Goal: Find specific page/section: Find specific page/section

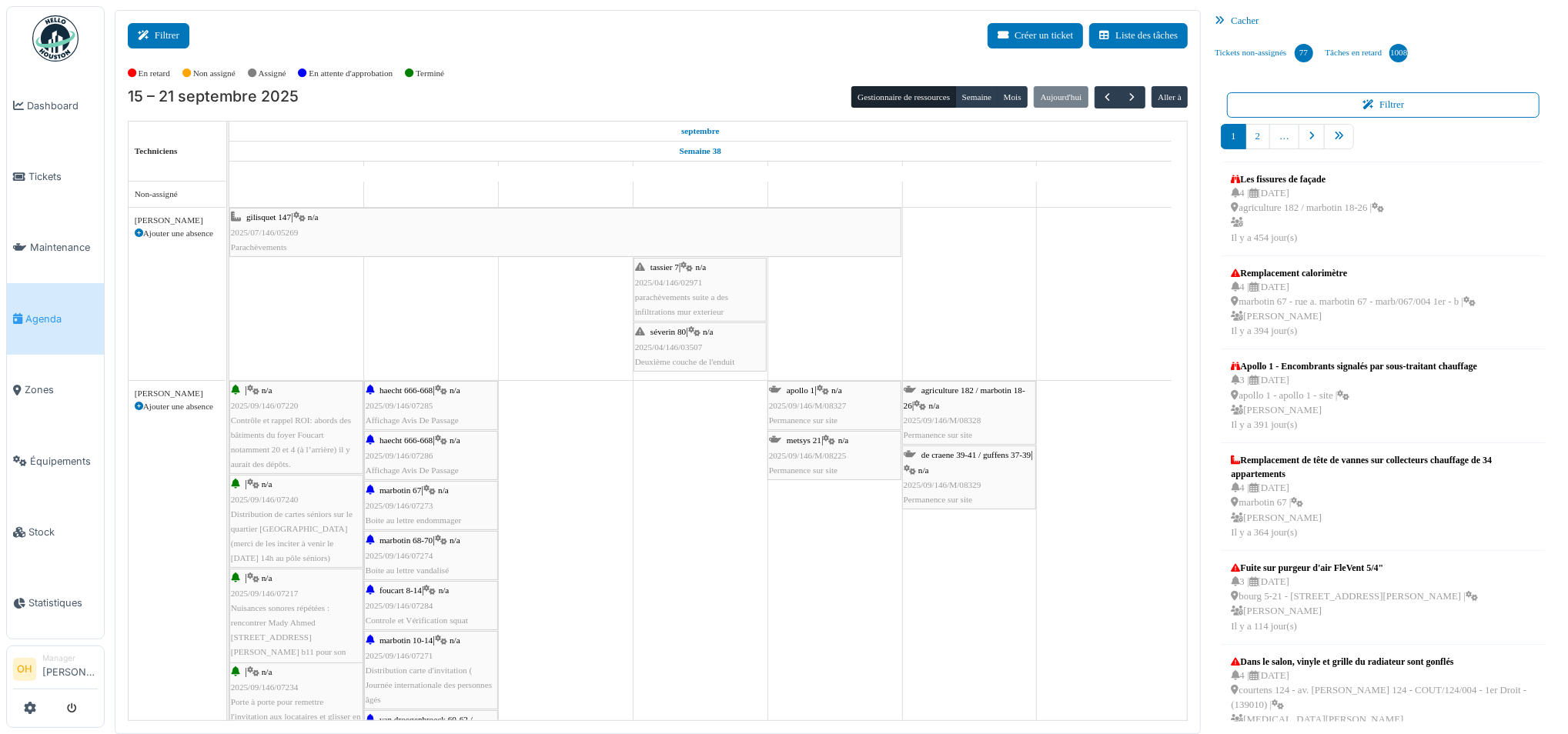
click at [156, 40] on button "Filtrer" at bounding box center [159, 36] width 62 height 25
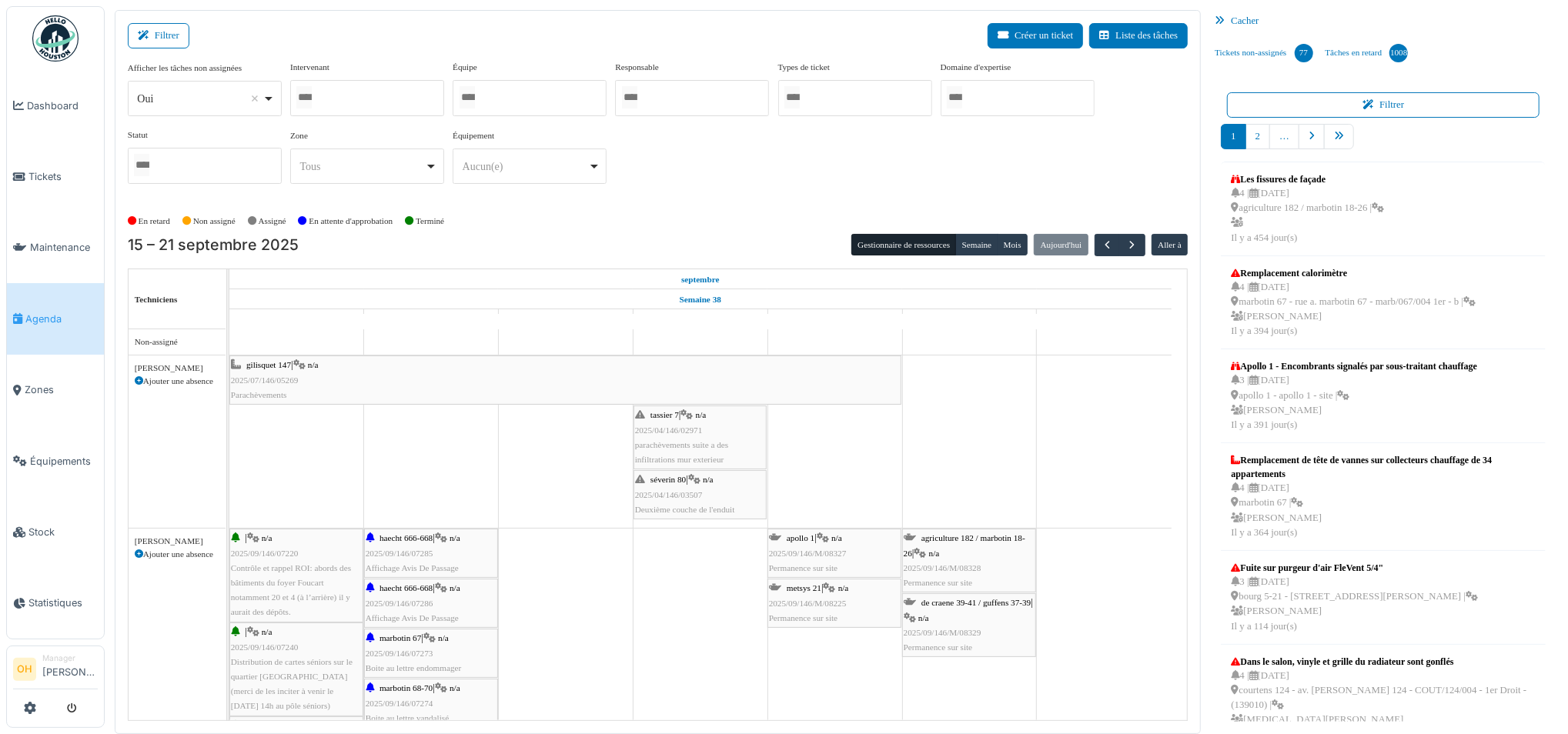
click at [343, 86] on div at bounding box center [367, 98] width 154 height 36
click at [337, 40] on div "Filtrer Créer un ticket Liste des tâches" at bounding box center [659, 42] width 1061 height 37
click at [41, 389] on link "Zones" at bounding box center [55, 390] width 97 height 71
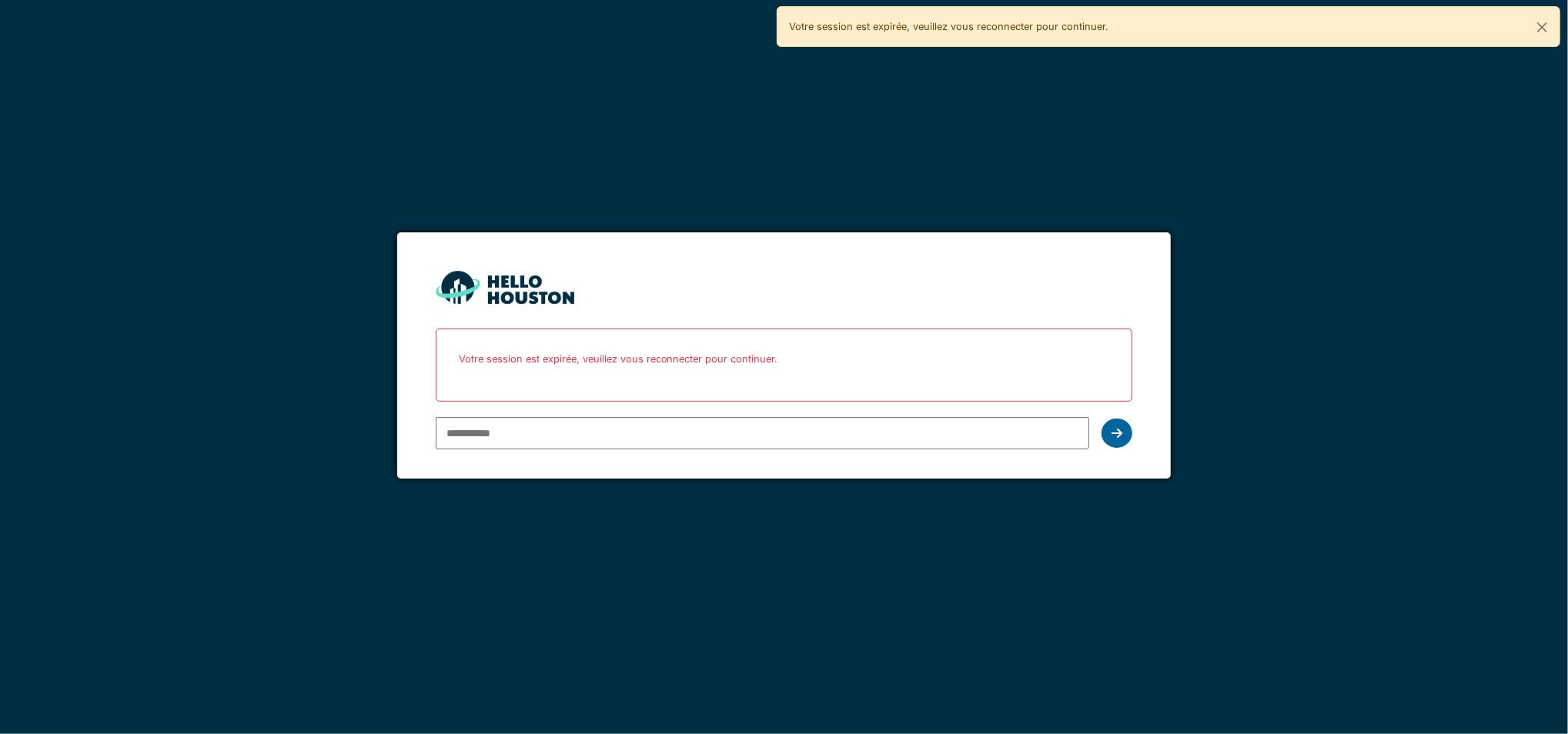
type input "**********"
click at [1111, 436] on icon at bounding box center [1117, 433] width 11 height 12
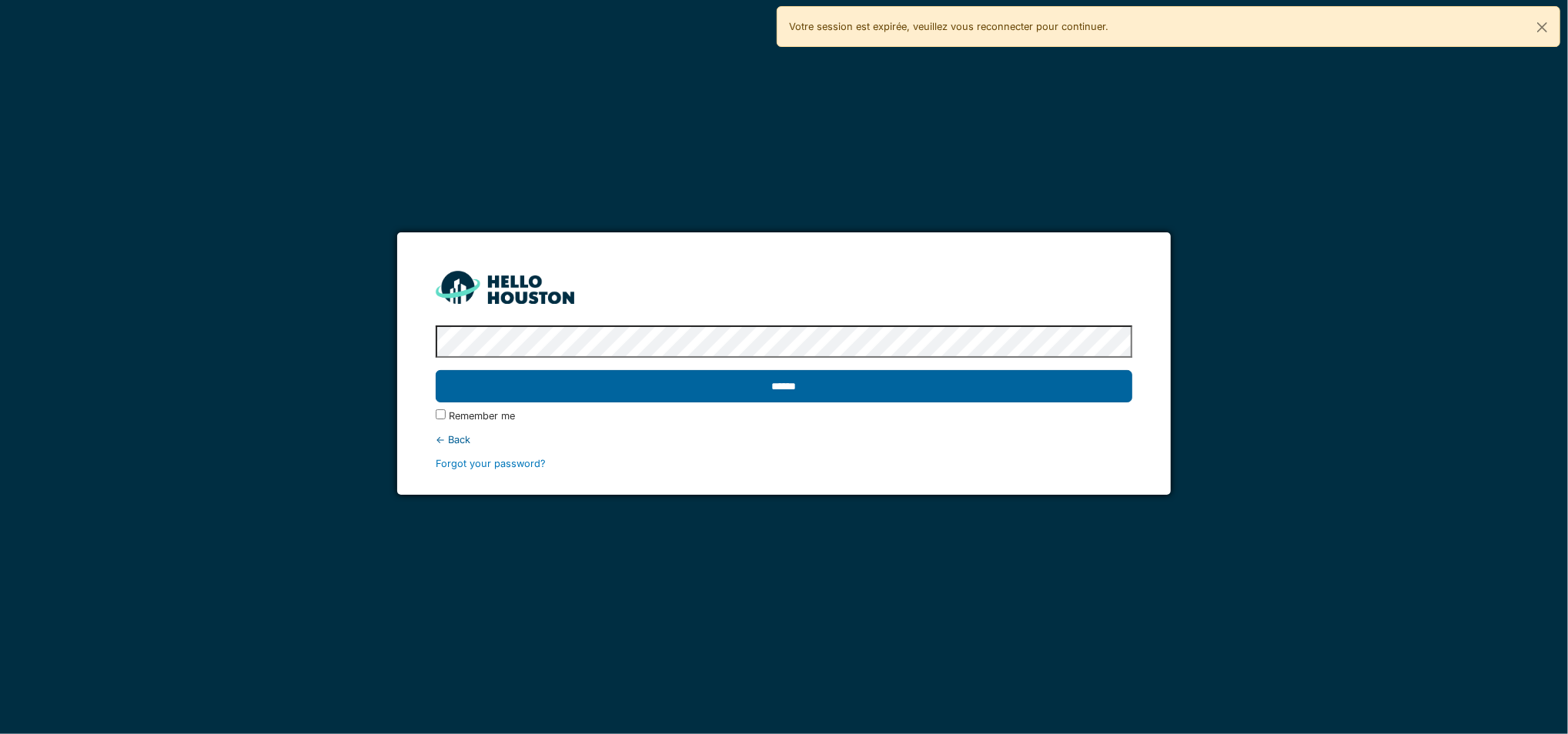
click at [698, 390] on input "******" at bounding box center [785, 386] width 698 height 33
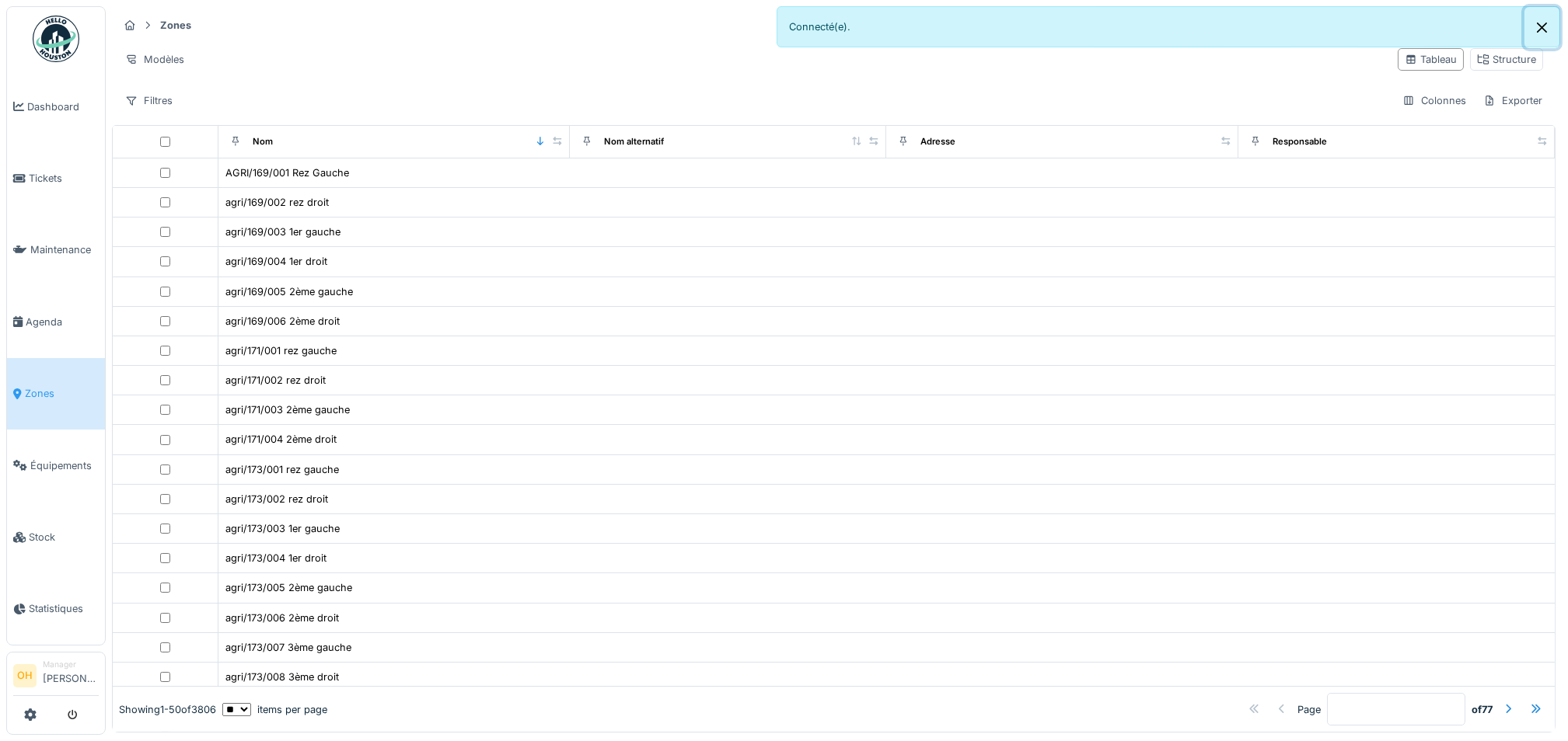
click at [1543, 28] on button "Close" at bounding box center [1542, 27] width 35 height 42
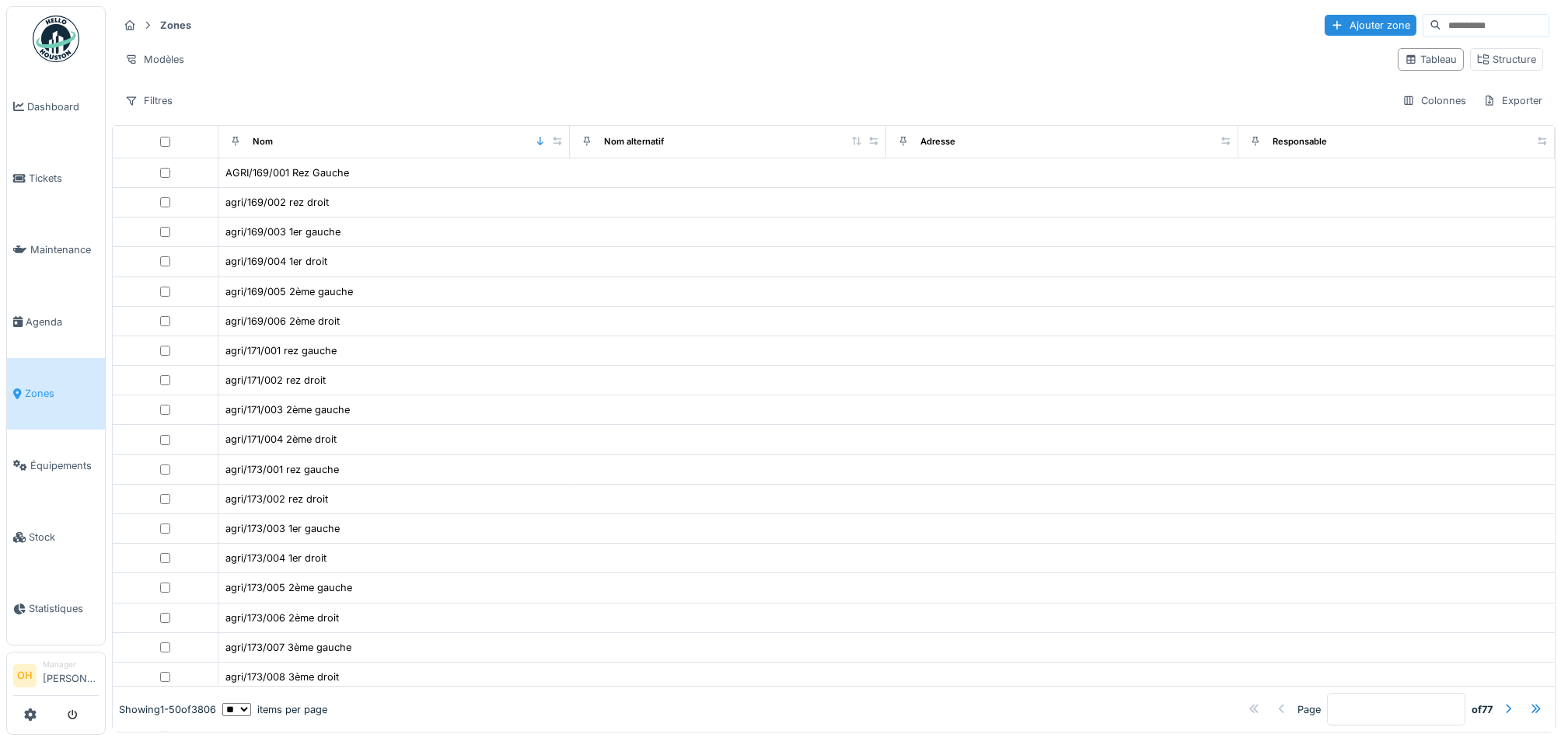
click at [1441, 18] on input at bounding box center [1495, 25] width 108 height 22
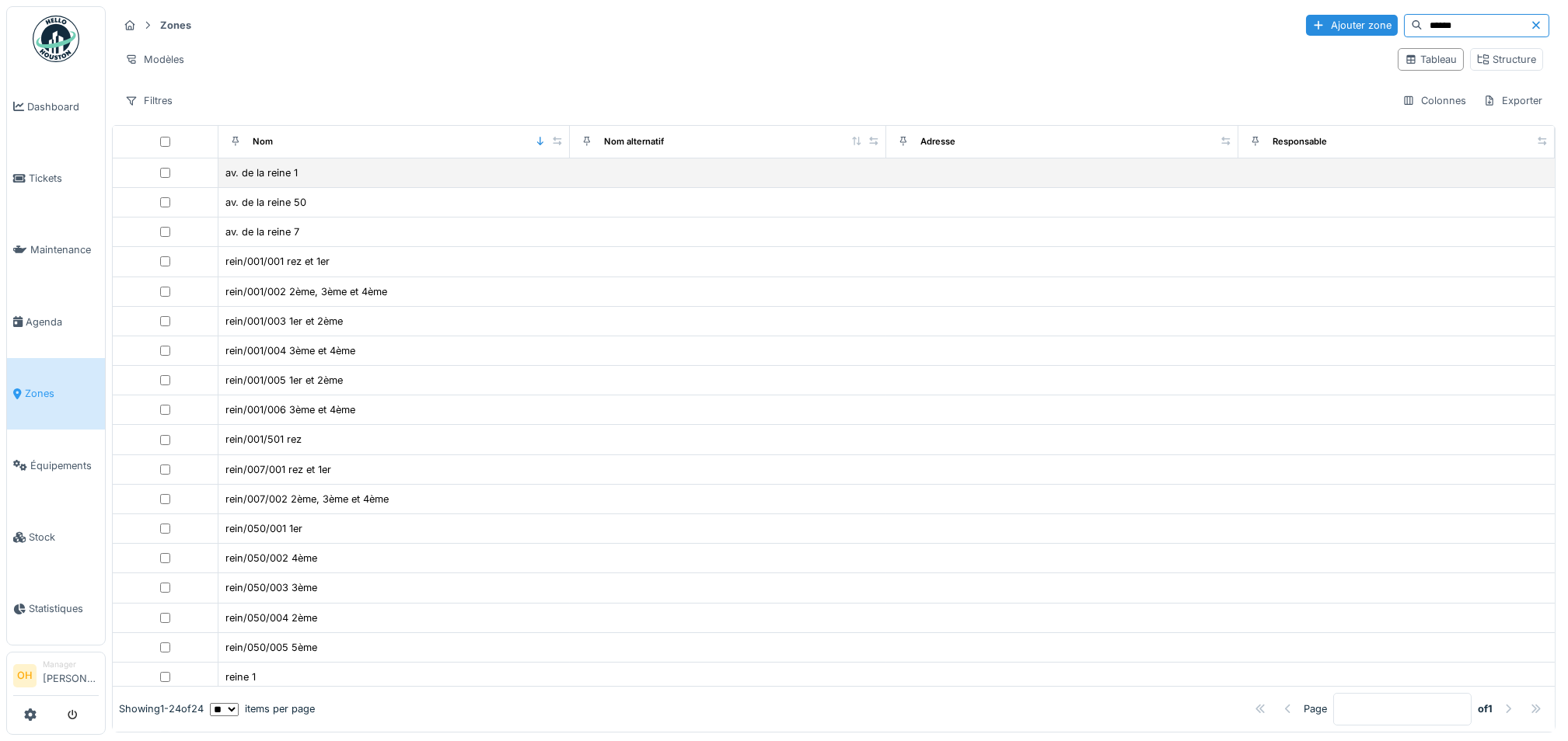
type input "******"
click at [321, 177] on div "av. de la reine 1" at bounding box center [394, 172] width 339 height 16
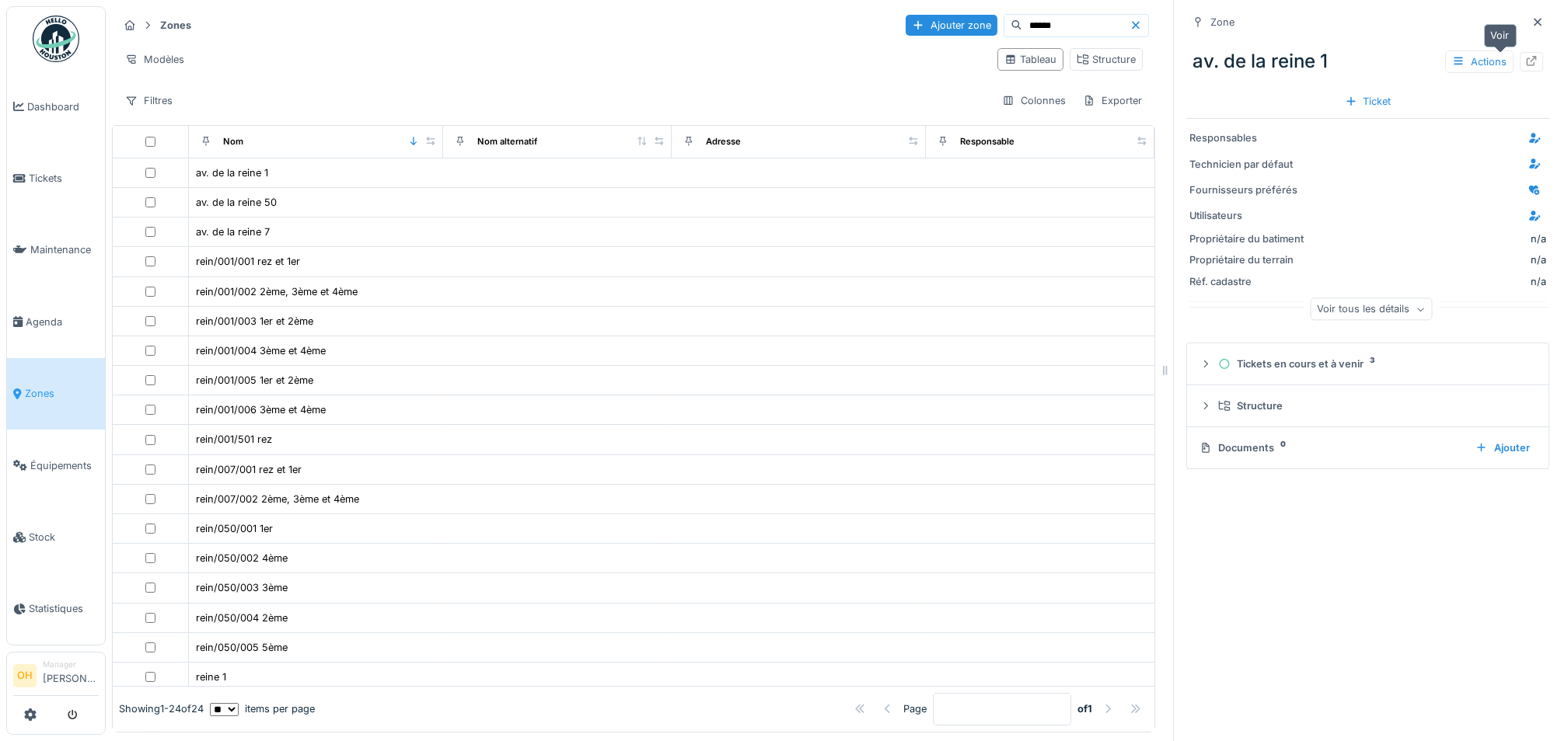
click at [1525, 62] on icon at bounding box center [1531, 60] width 12 height 10
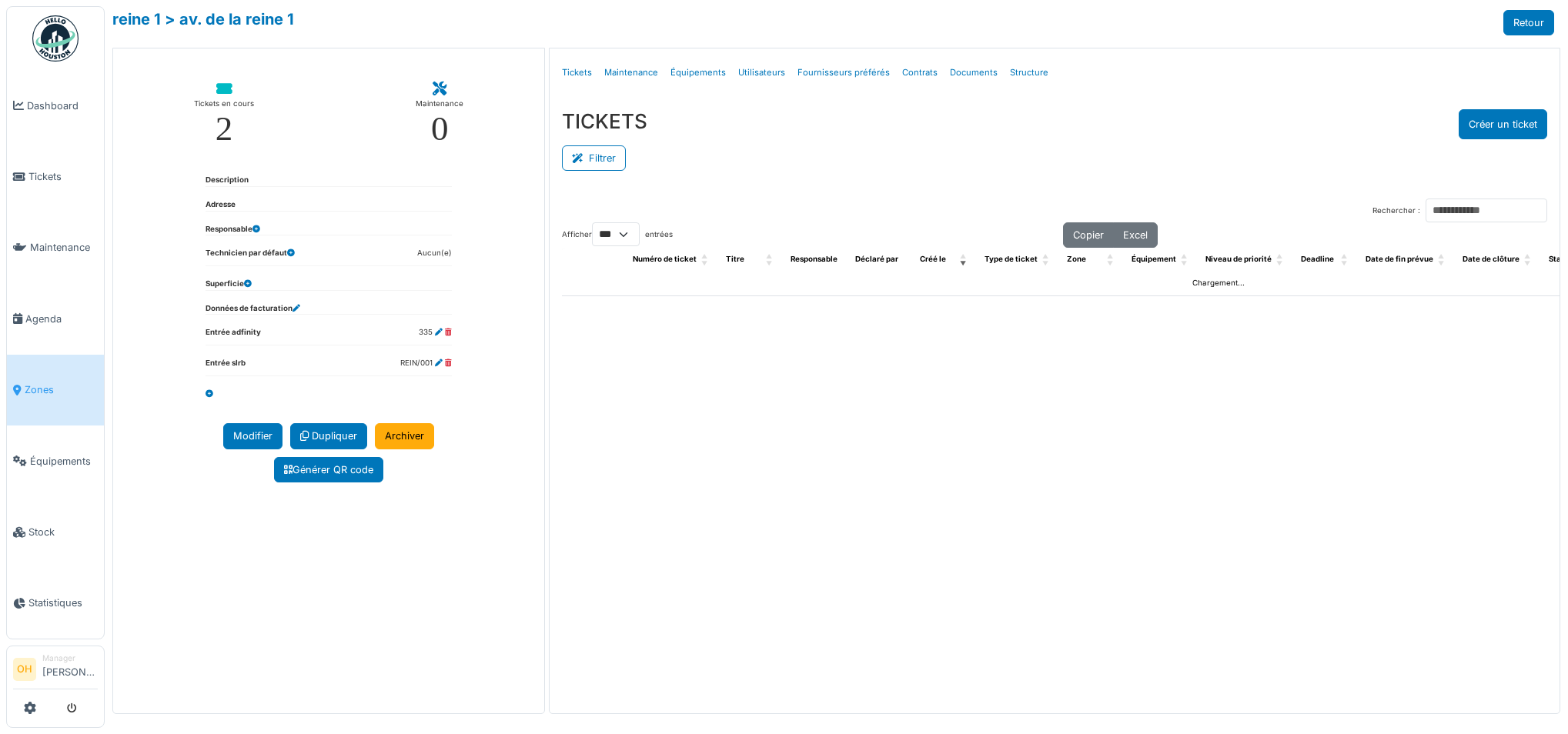
select select "***"
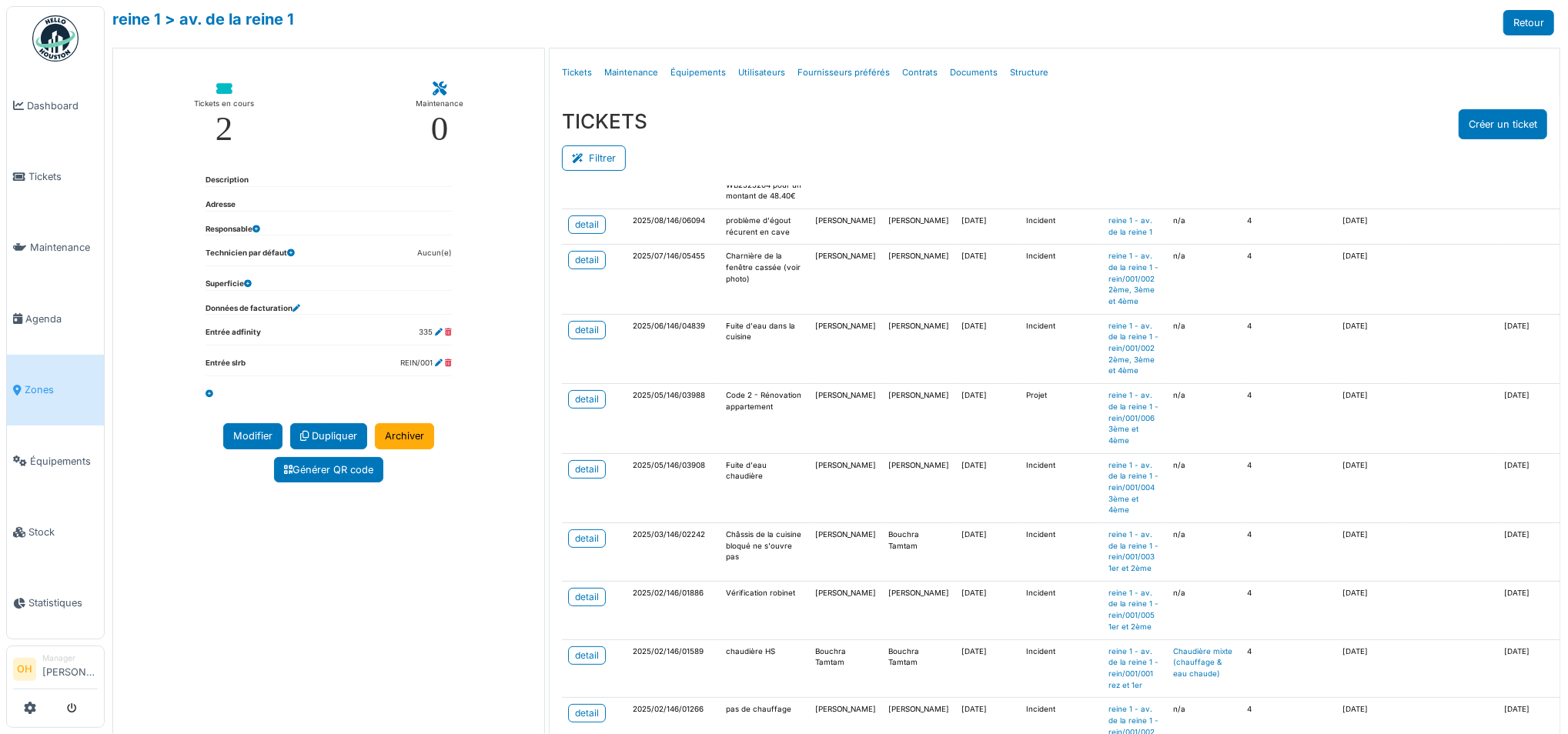
scroll to position [308, 0]
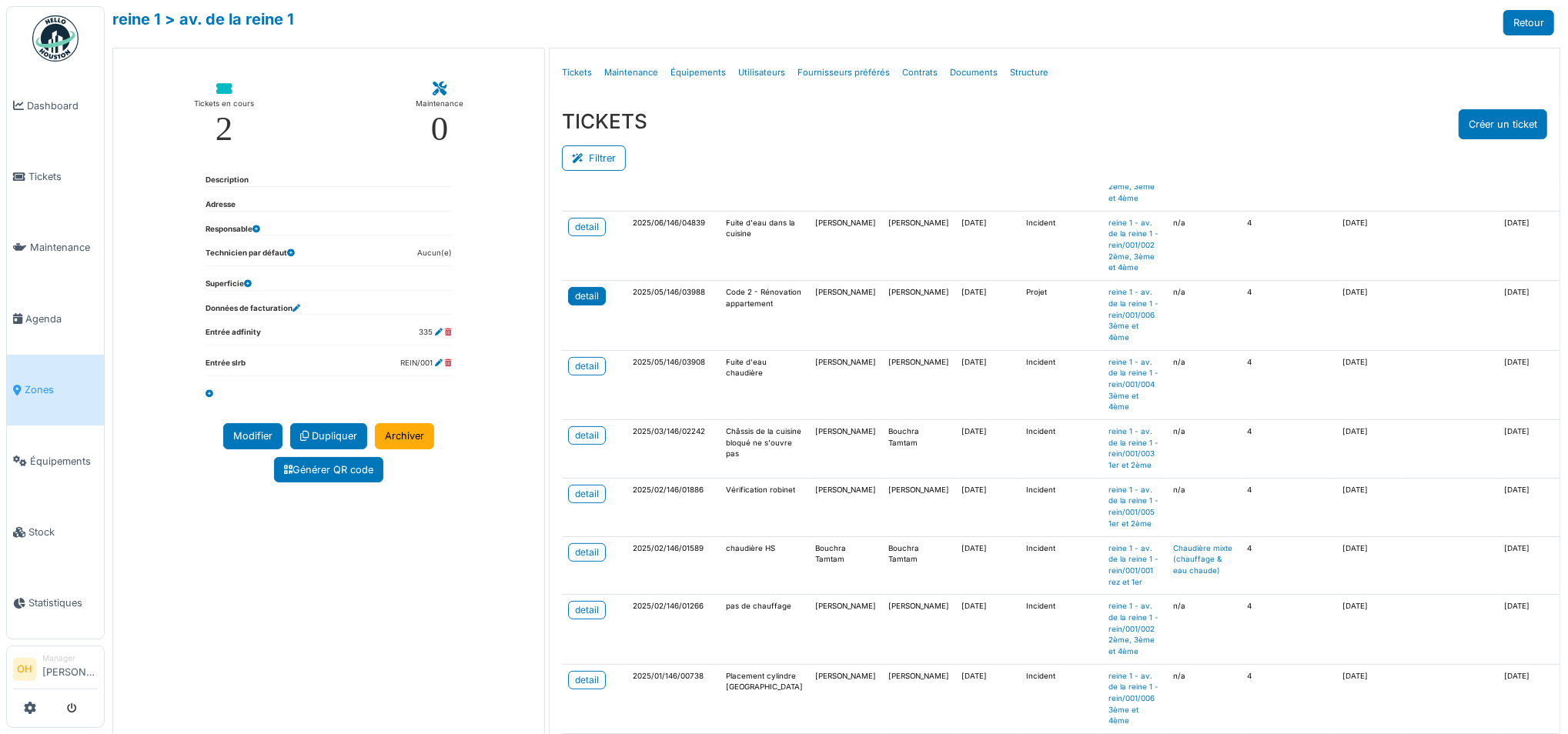
click at [575, 303] on div "detail" at bounding box center [588, 295] width 24 height 14
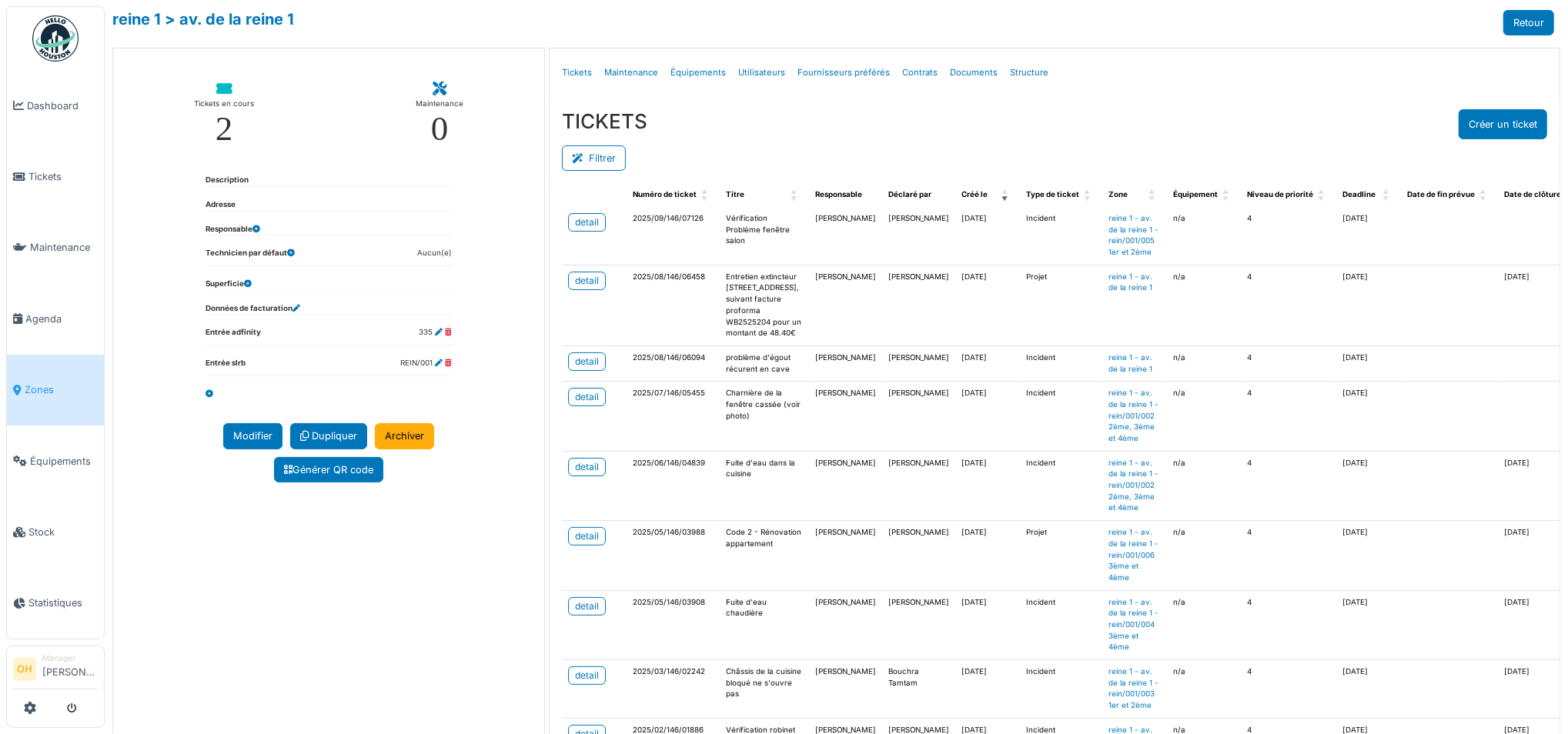
scroll to position [0, 0]
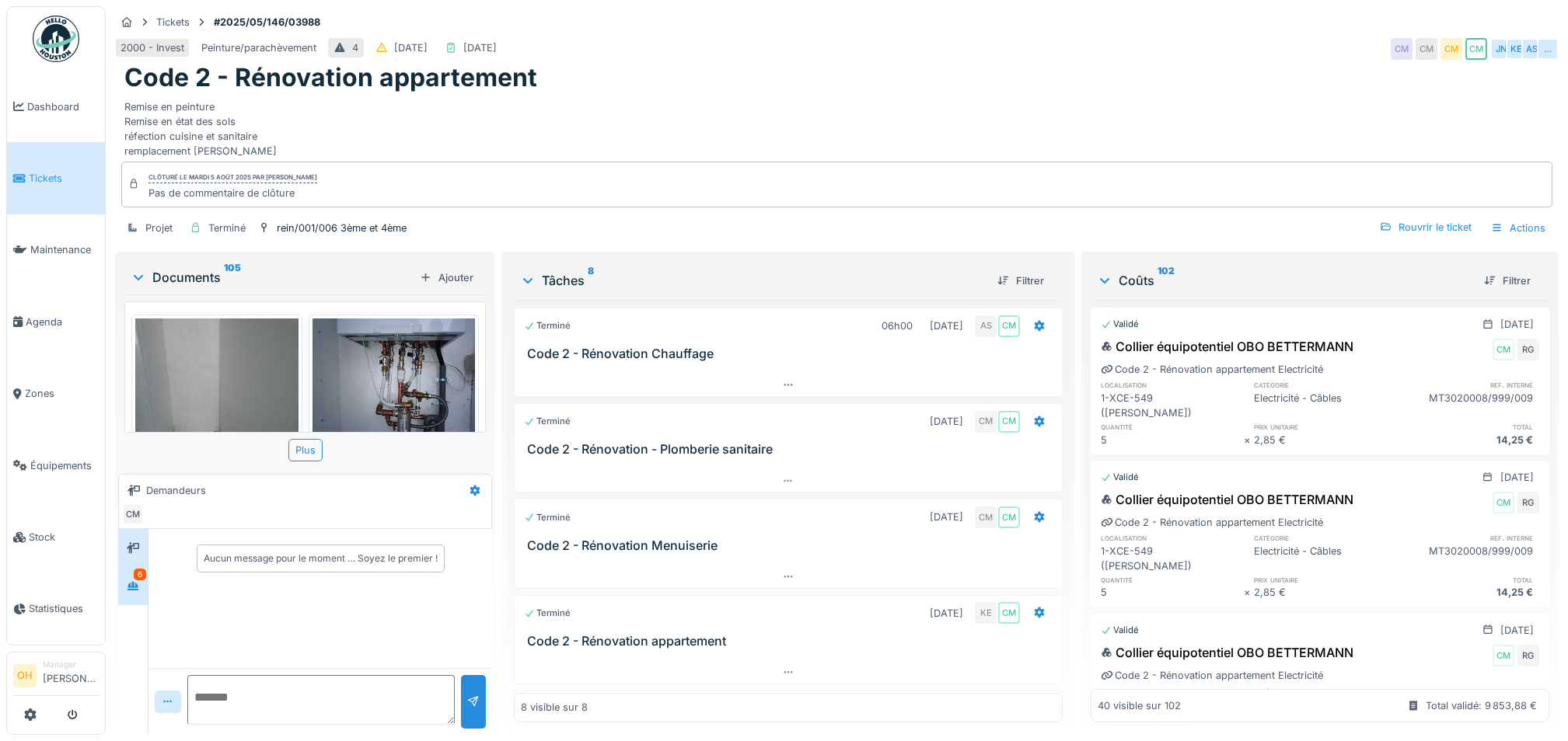
click at [142, 577] on div "6" at bounding box center [140, 574] width 12 height 11
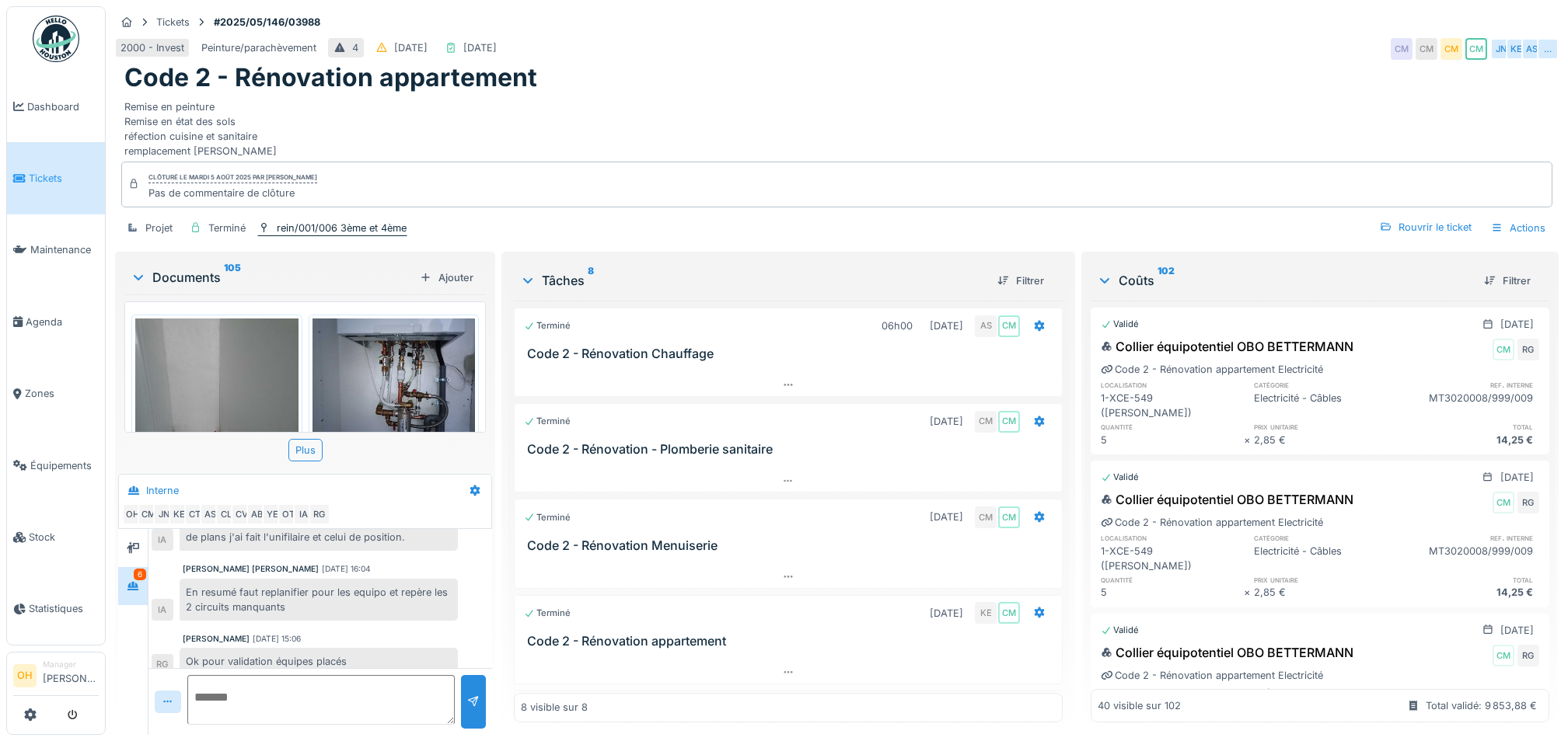
click at [333, 225] on div "rein/001/006 3ème et 4ème" at bounding box center [341, 228] width 129 height 15
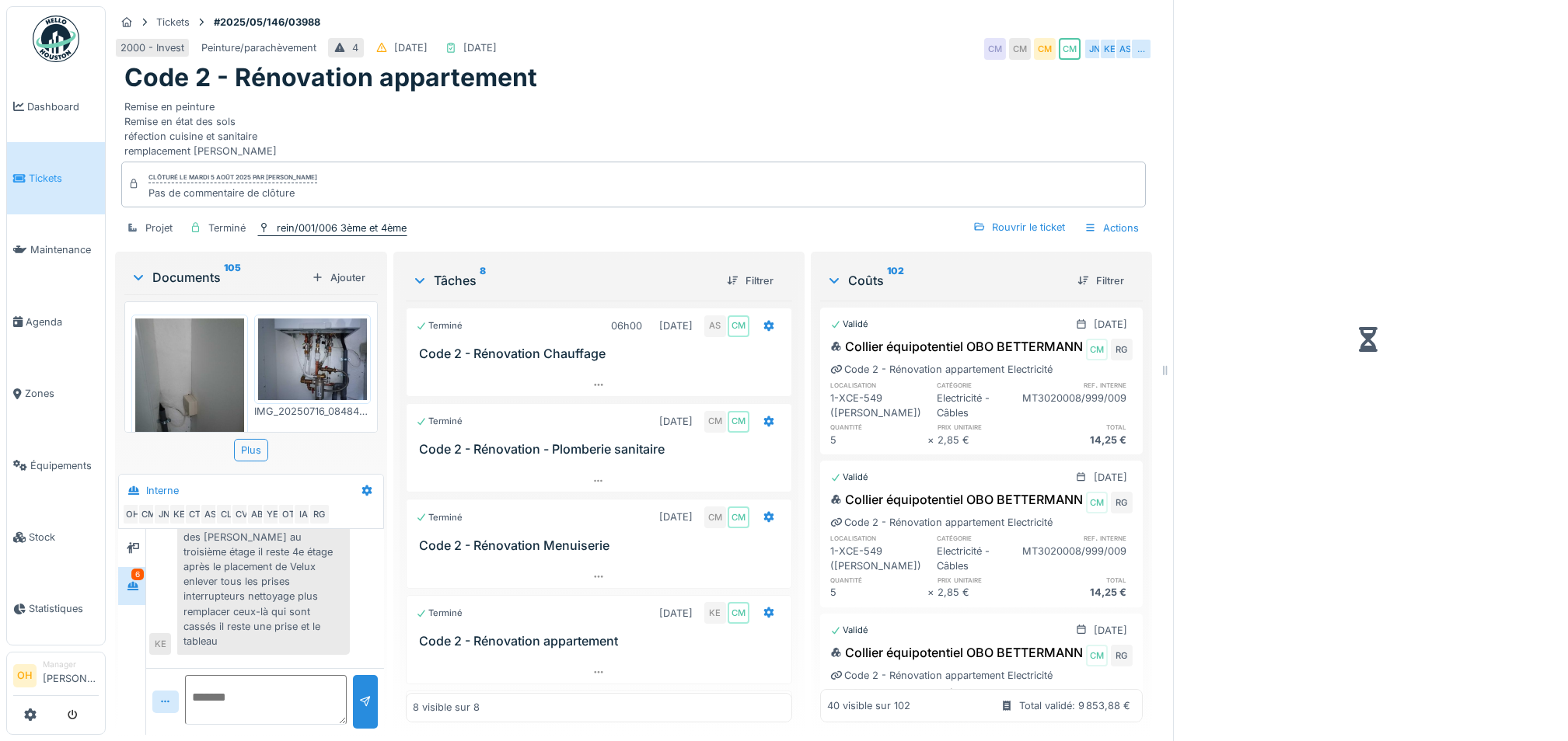
scroll to position [1271, 0]
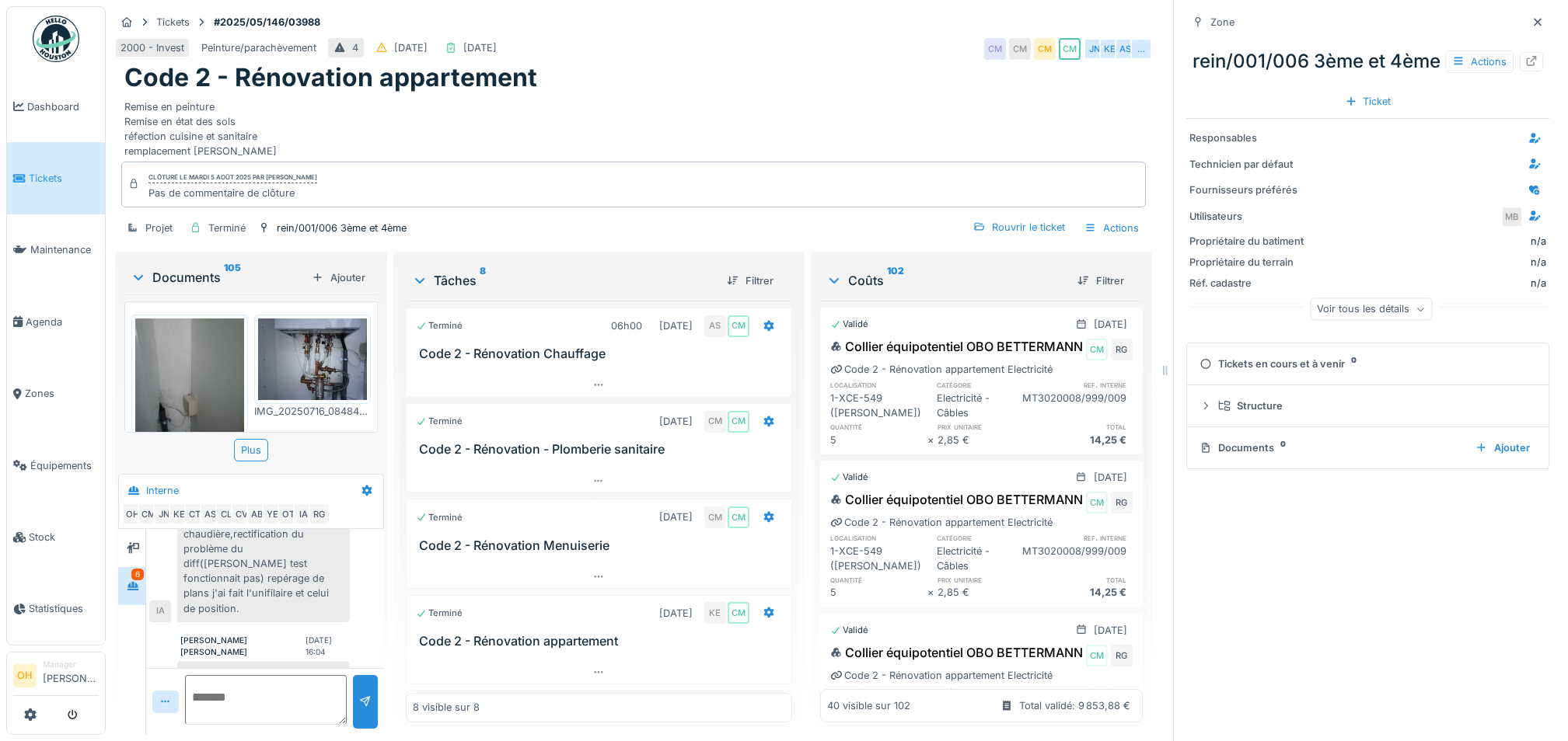
click at [539, 99] on div "Remise en peinture Remise en état des sols réfection cuisine et sanitaire rempl…" at bounding box center [634, 126] width 1018 height 66
click at [1531, 24] on icon at bounding box center [1537, 22] width 12 height 10
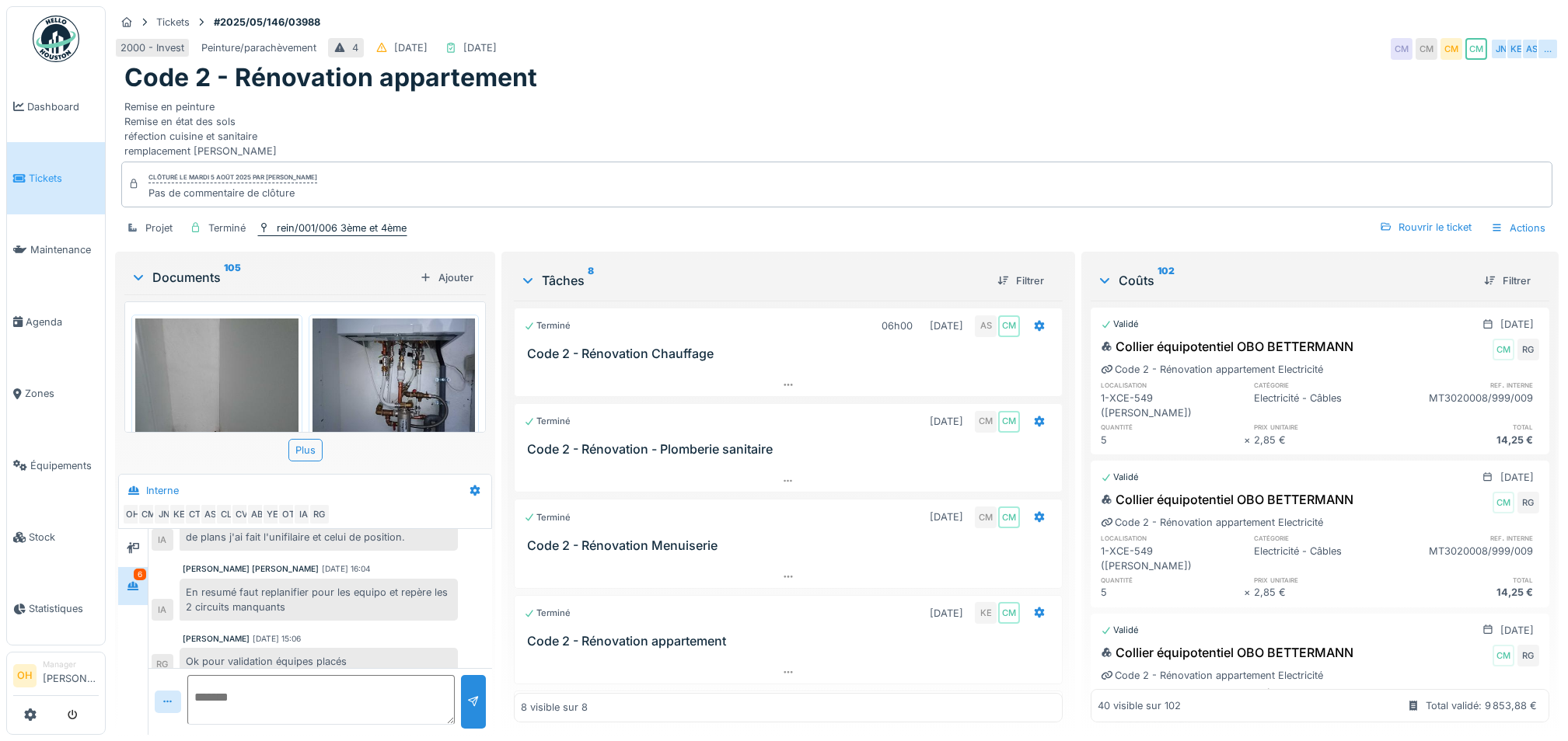
click at [375, 234] on div "rein/001/006 3ème et 4ème" at bounding box center [341, 228] width 129 height 15
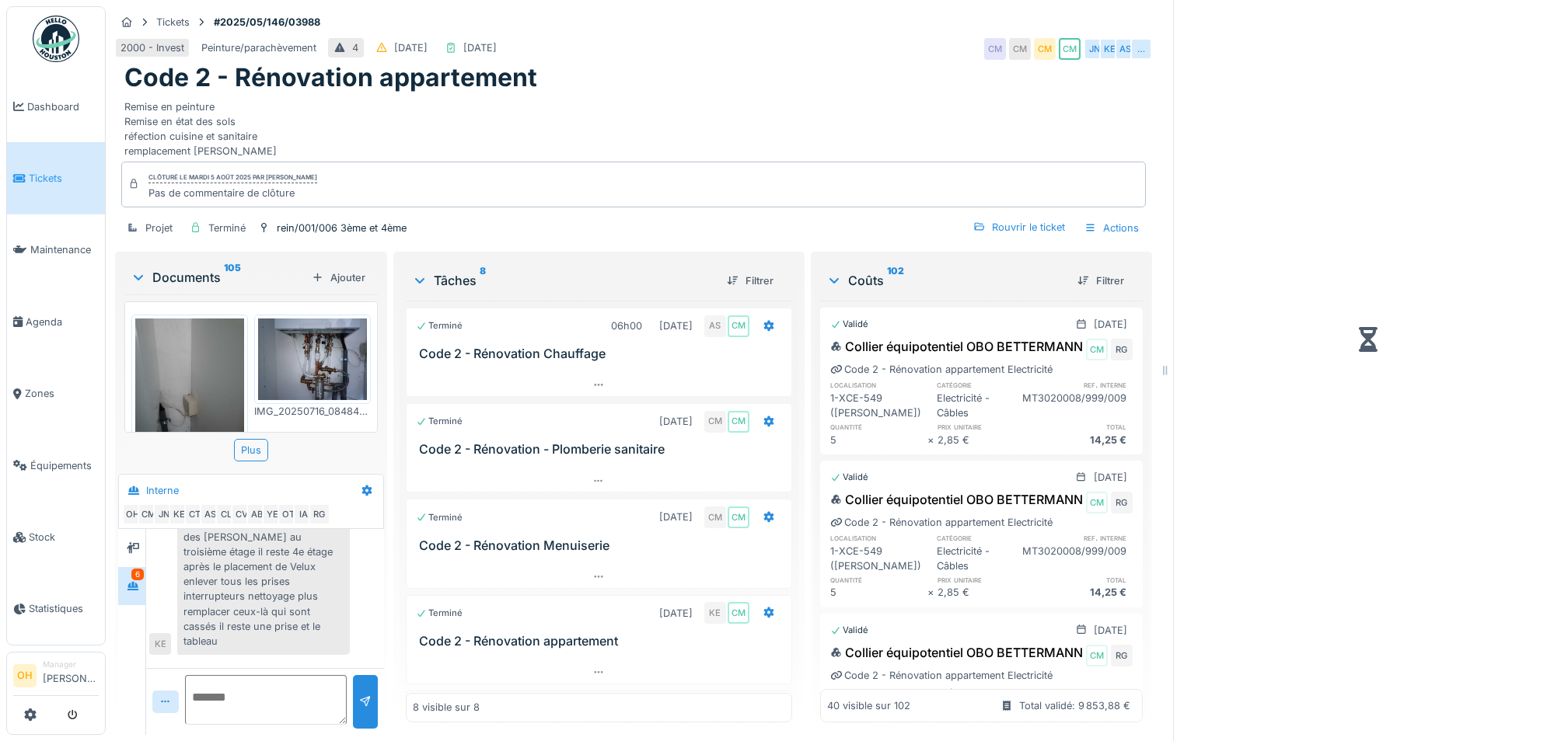
scroll to position [1271, 0]
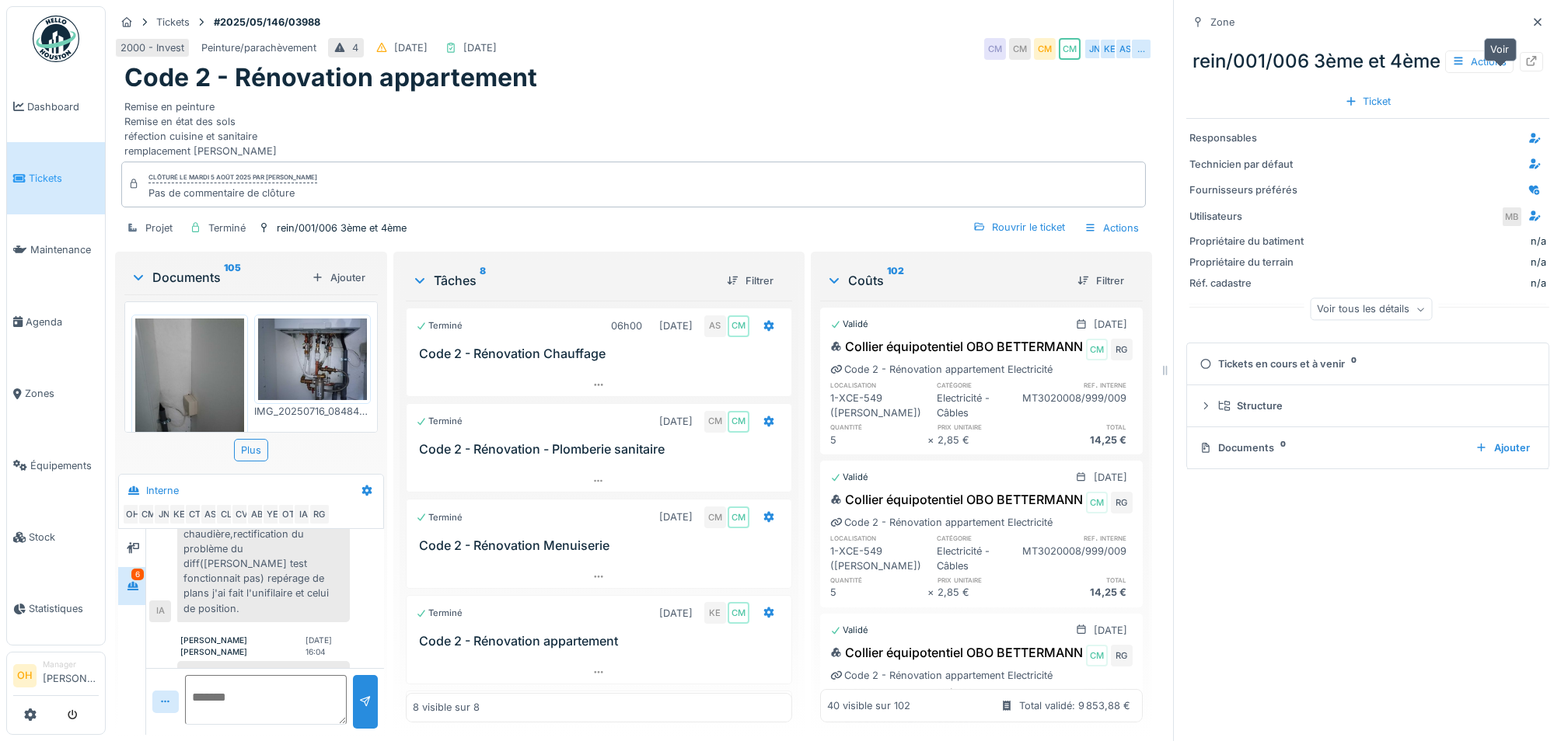
click at [1525, 66] on icon at bounding box center [1531, 60] width 12 height 10
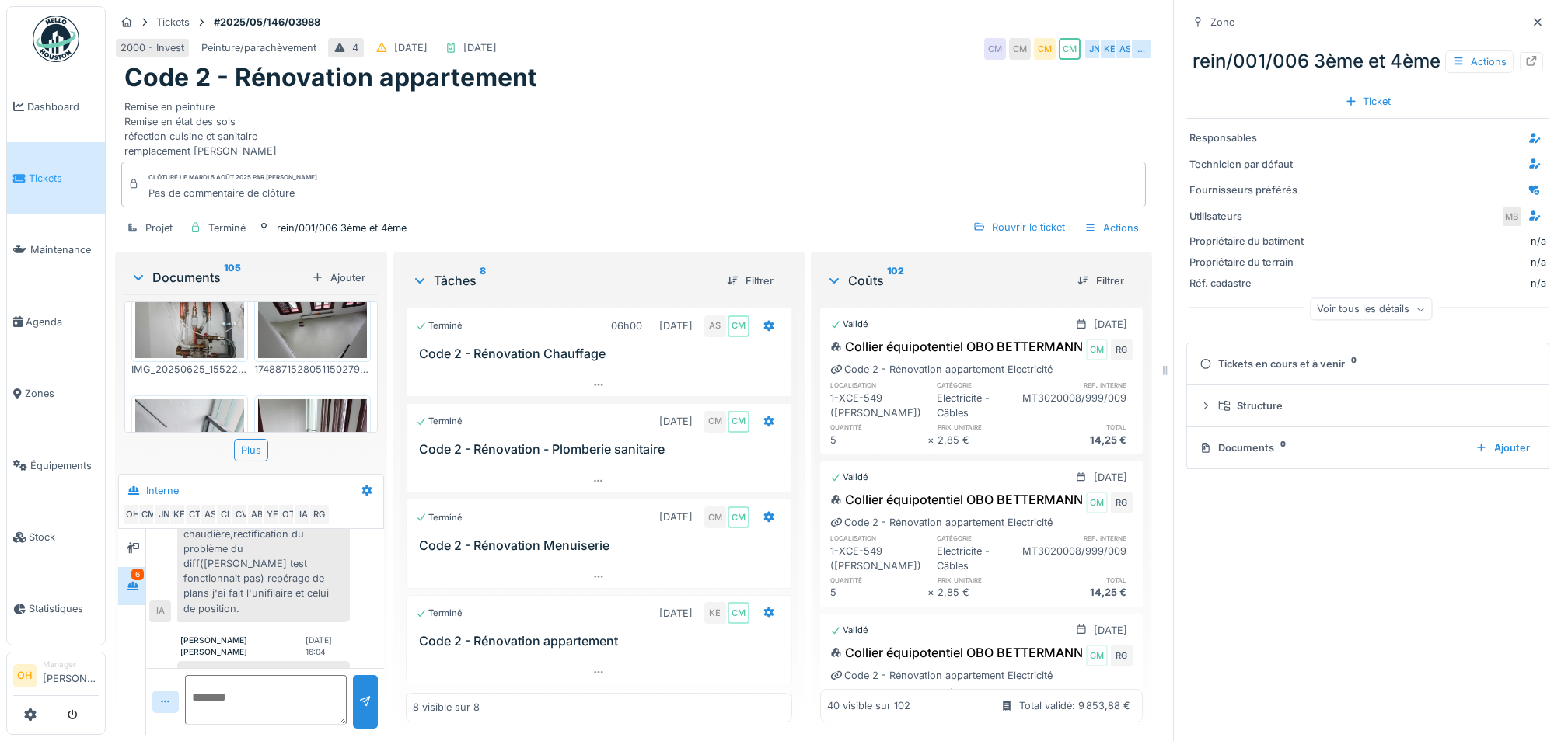
scroll to position [517, 0]
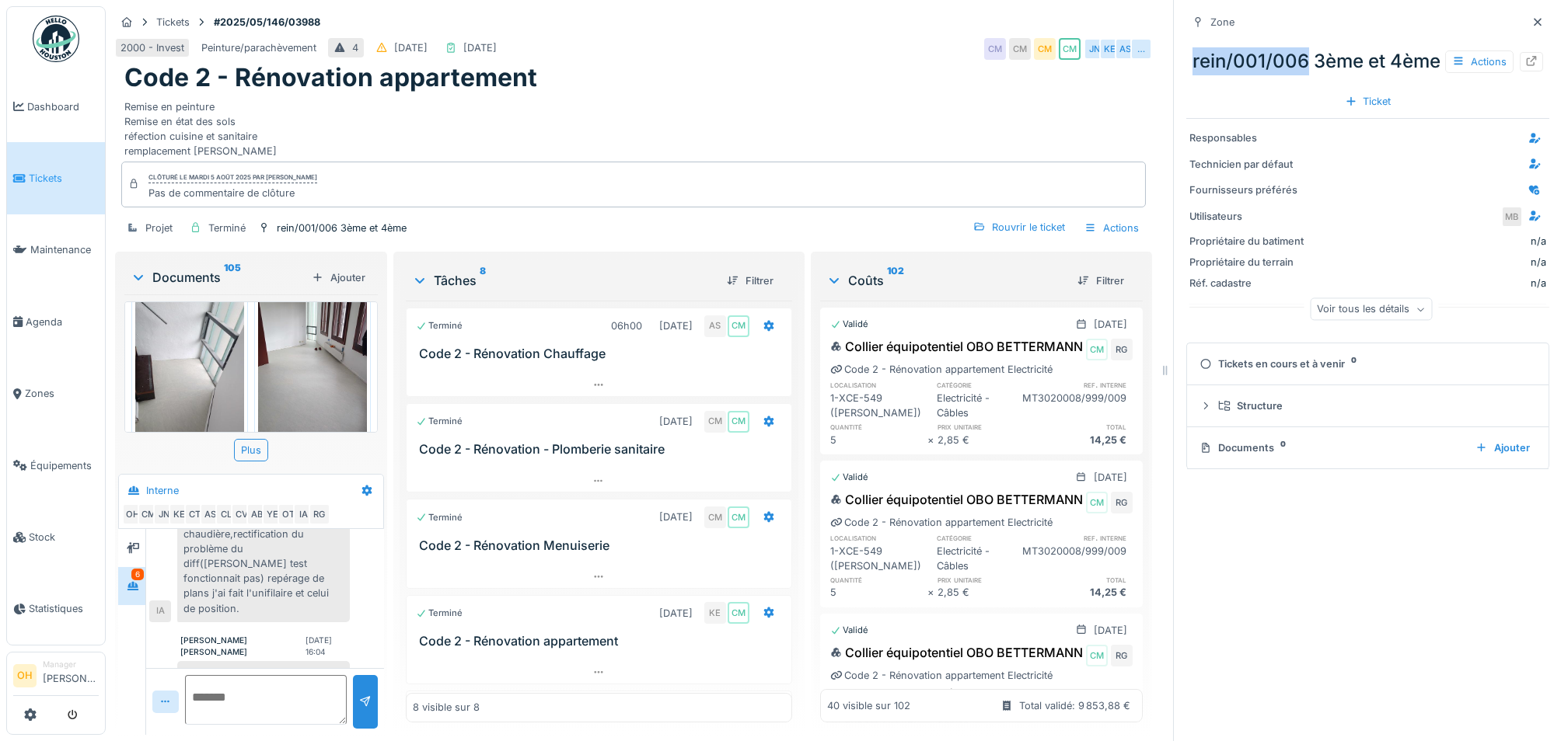
drag, startPoint x: 1178, startPoint y: 64, endPoint x: 1288, endPoint y: 69, distance: 110.1
click at [1288, 69] on div "rein/001/006 3ème et 4ème Actions" at bounding box center [1368, 61] width 363 height 41
copy div "rein/001/006"
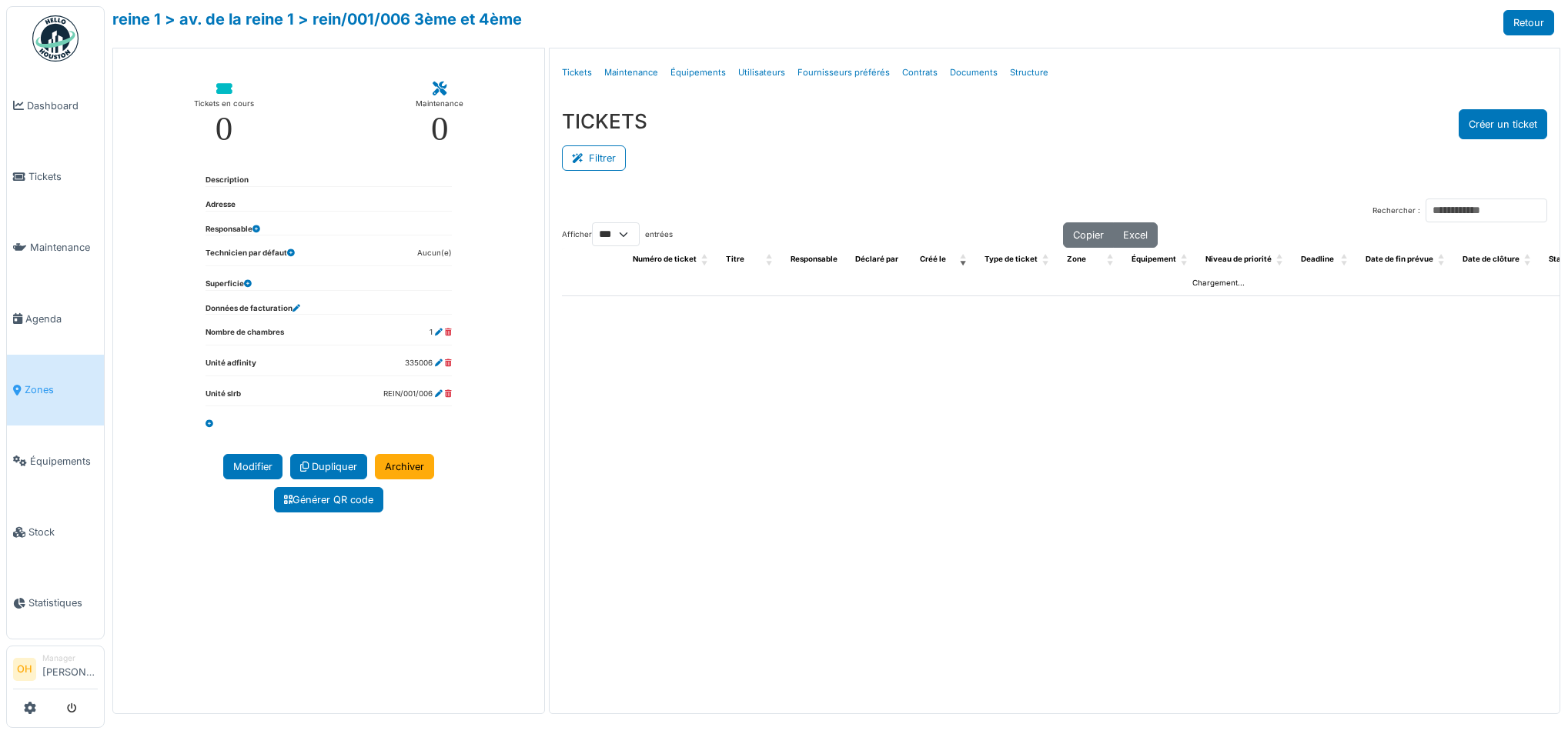
select select "***"
